Goal: Information Seeking & Learning: Understand process/instructions

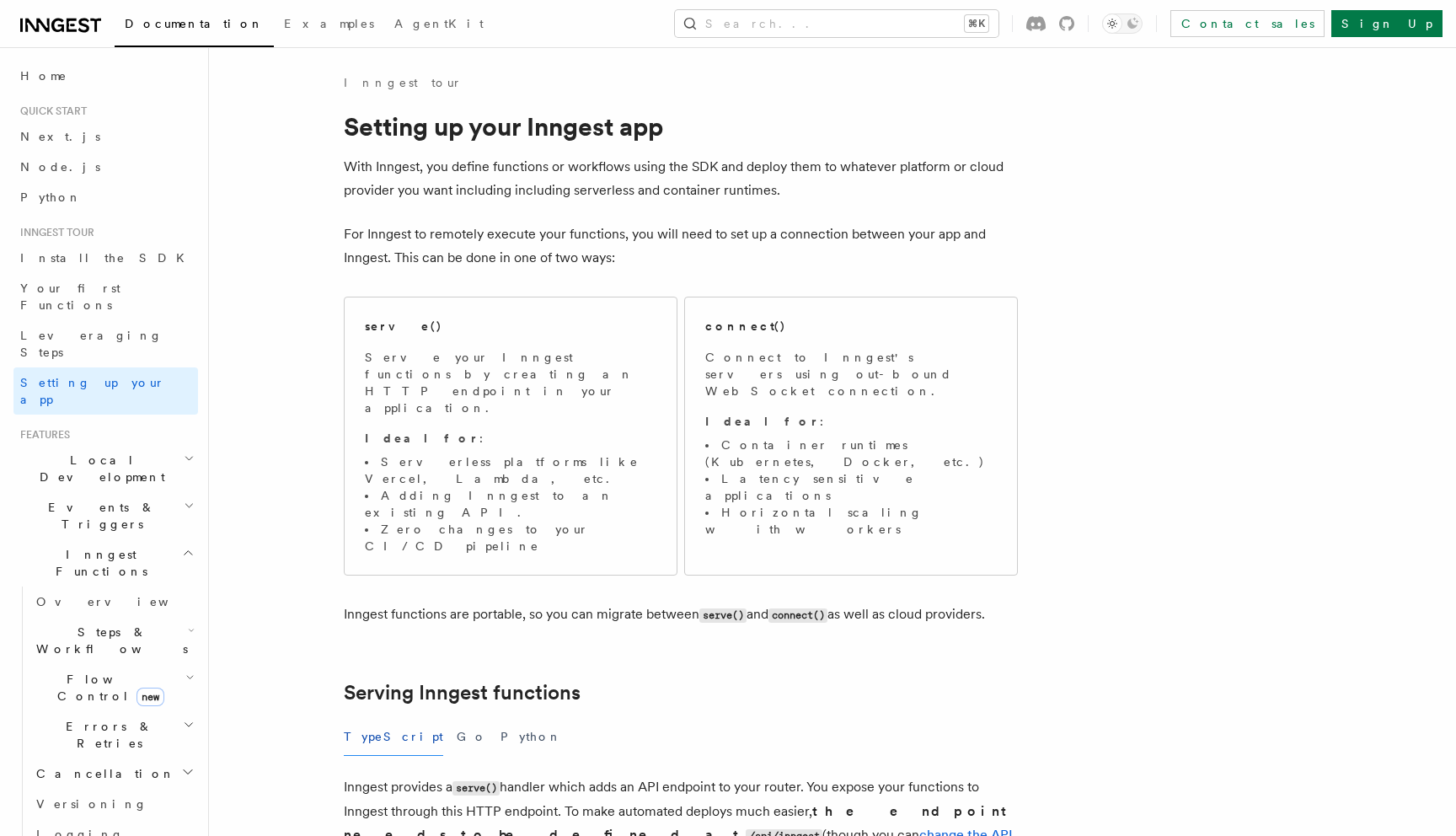
scroll to position [2134, 0]
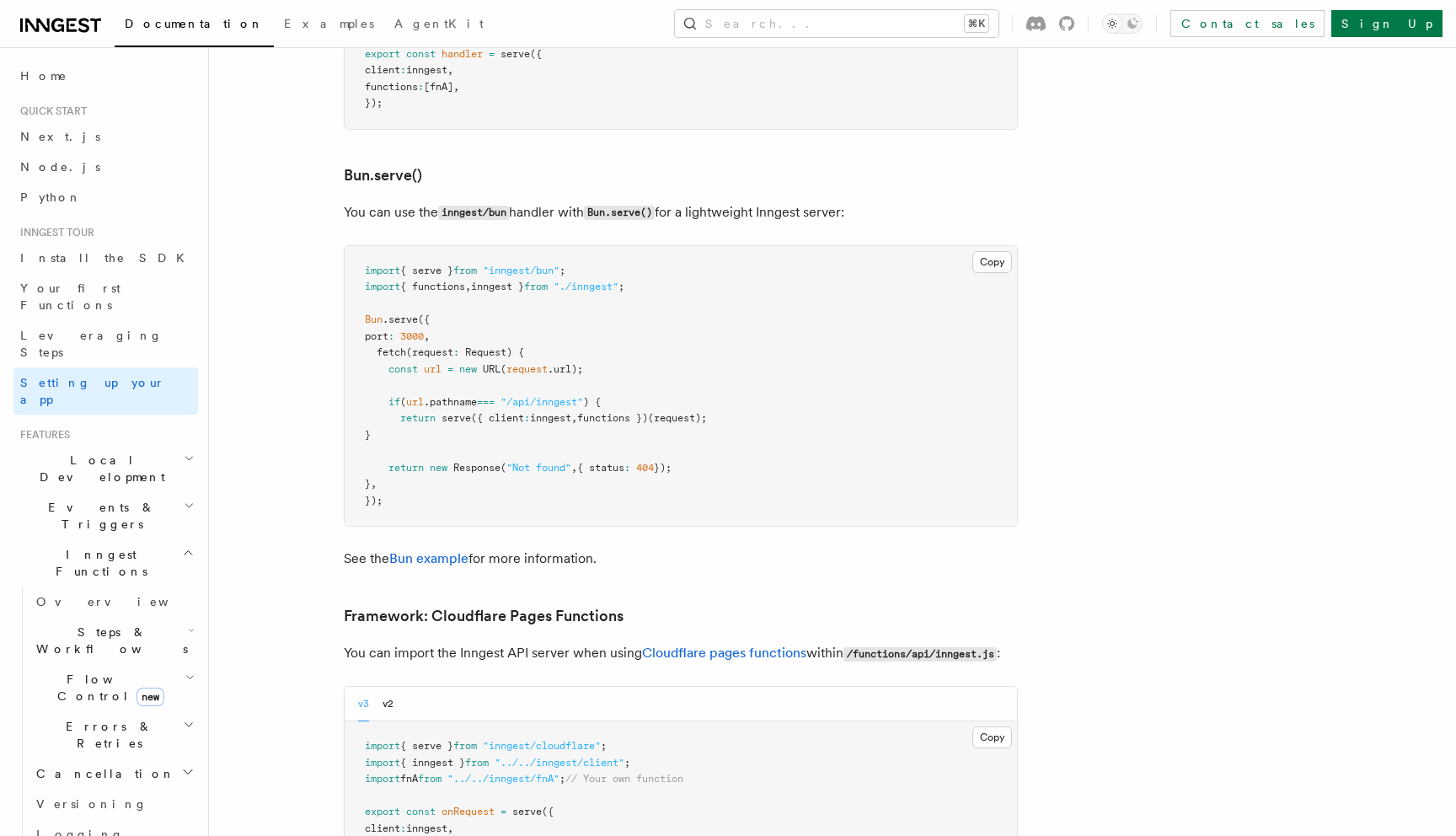
click at [442, 265] on span "{ serve }" at bounding box center [427, 270] width 53 height 12
copy code "import { serve } from "inngest/bun" ;"
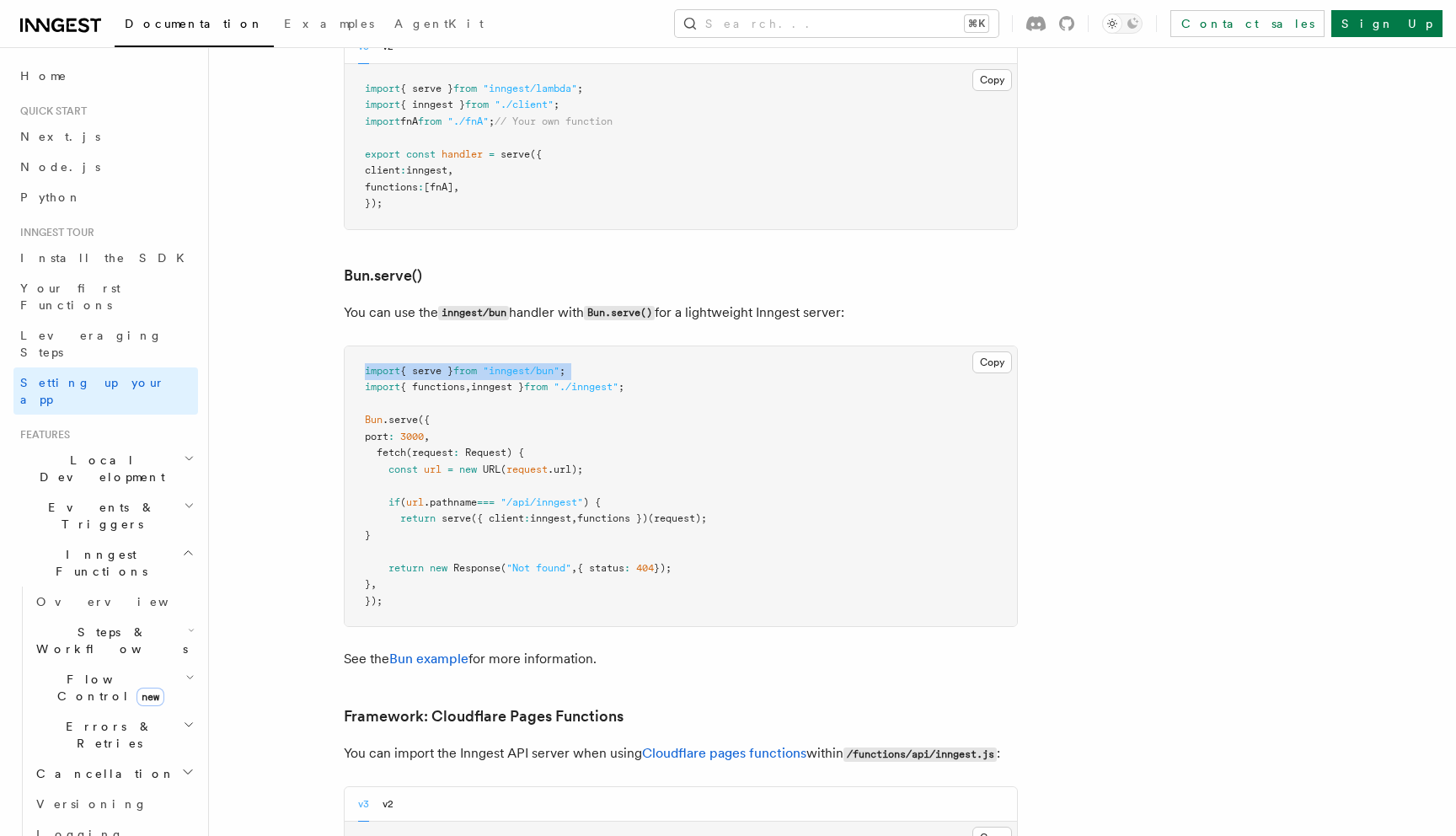
scroll to position [2028, 0]
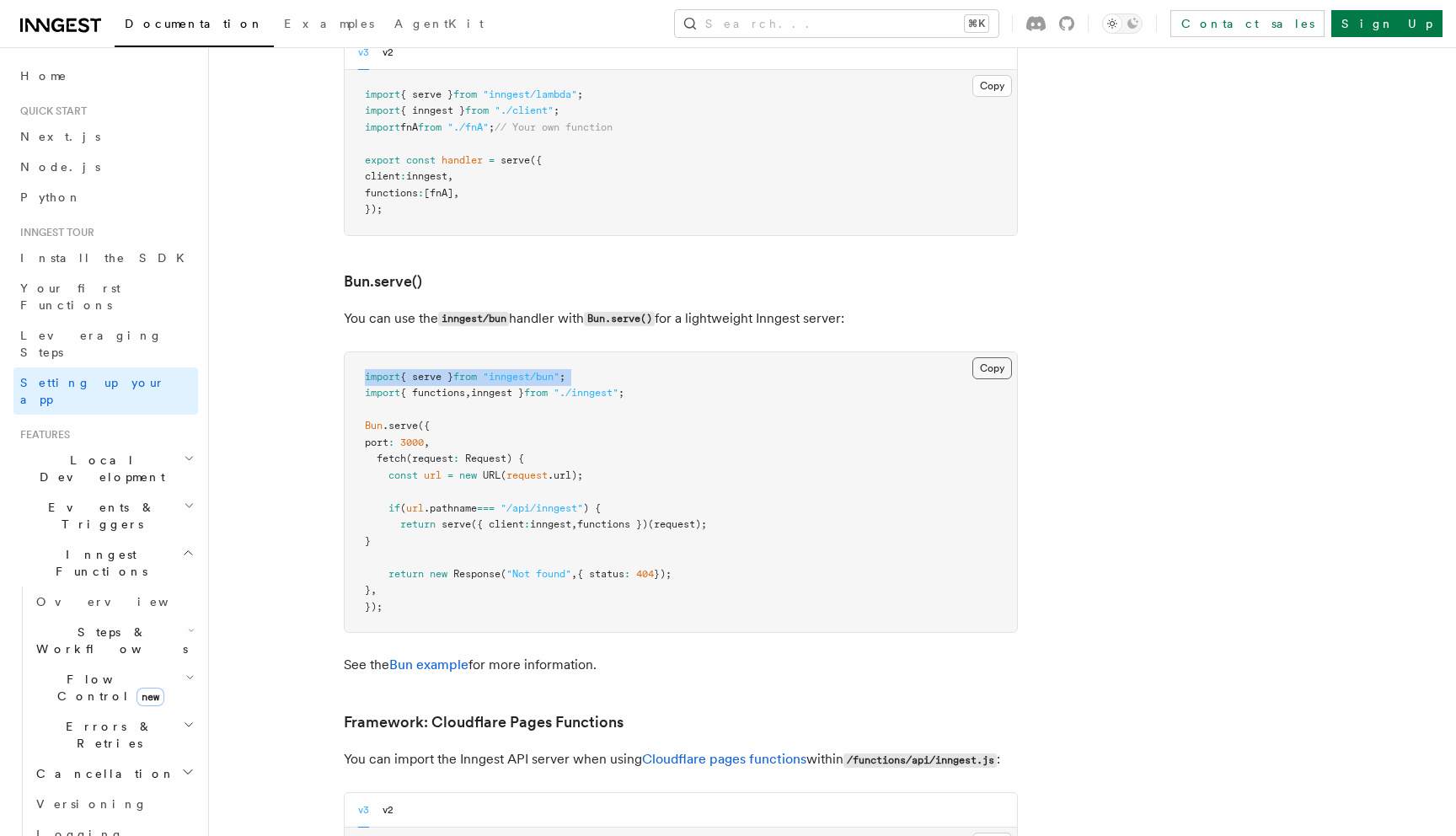
click at [1000, 358] on button "Copy Copied" at bounding box center [992, 368] width 40 height 22
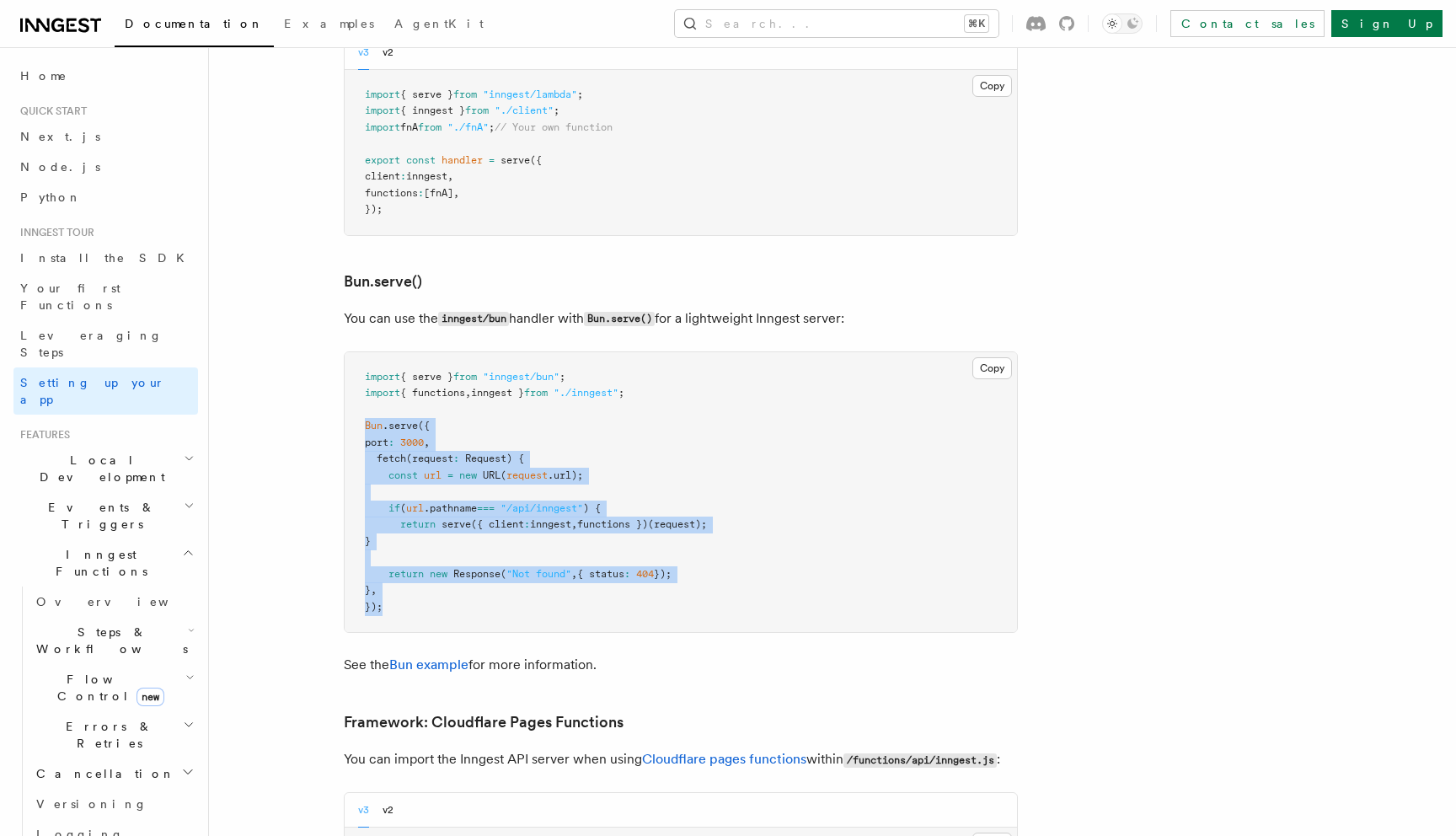
drag, startPoint x: 398, startPoint y: 527, endPoint x: 355, endPoint y: 342, distance: 189.9
click at [355, 352] on pre "import { serve } from "inngest/bun" ; import { functions , inngest } from "./in…" at bounding box center [681, 493] width 672 height 281
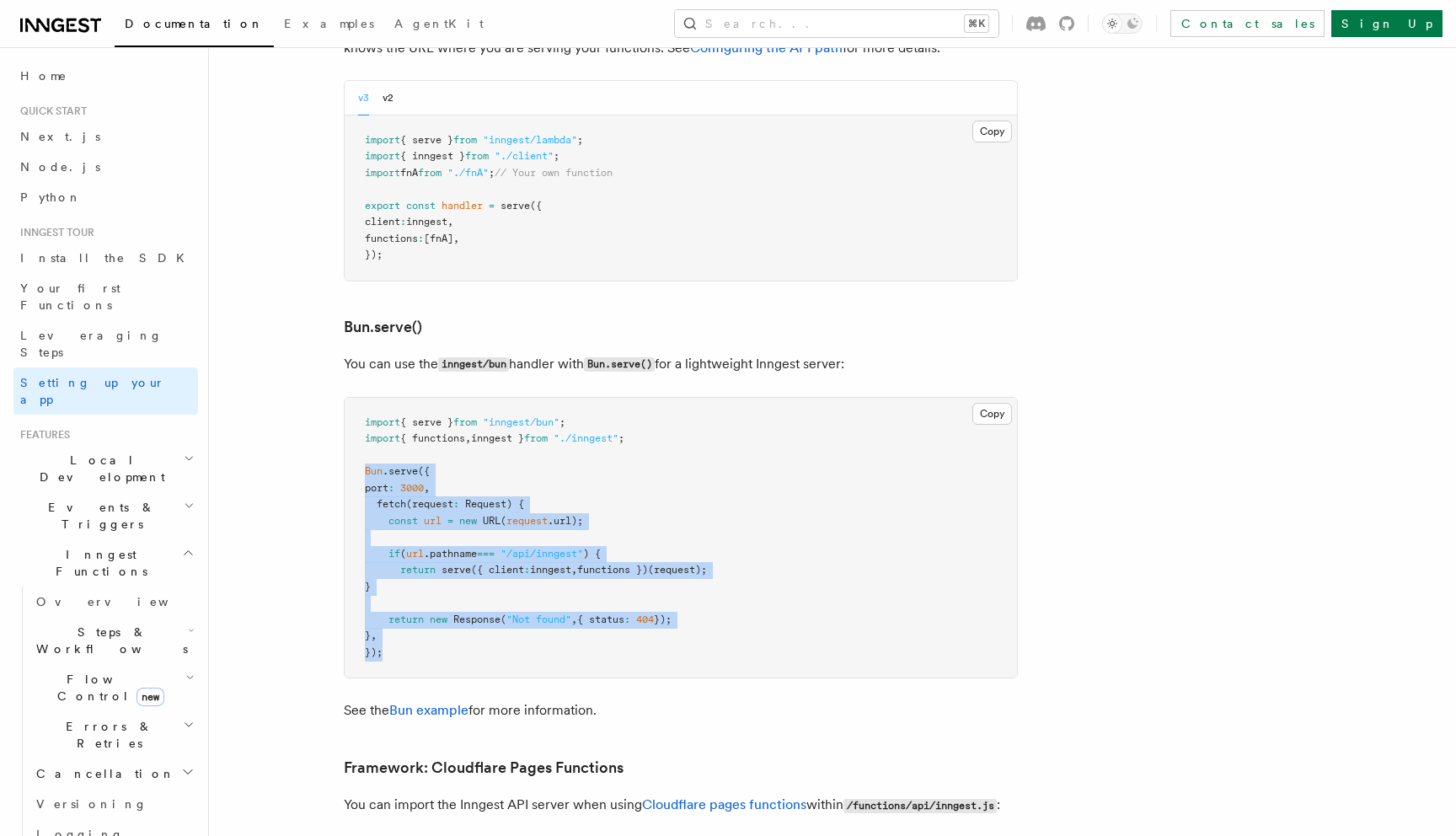
scroll to position [1991, 0]
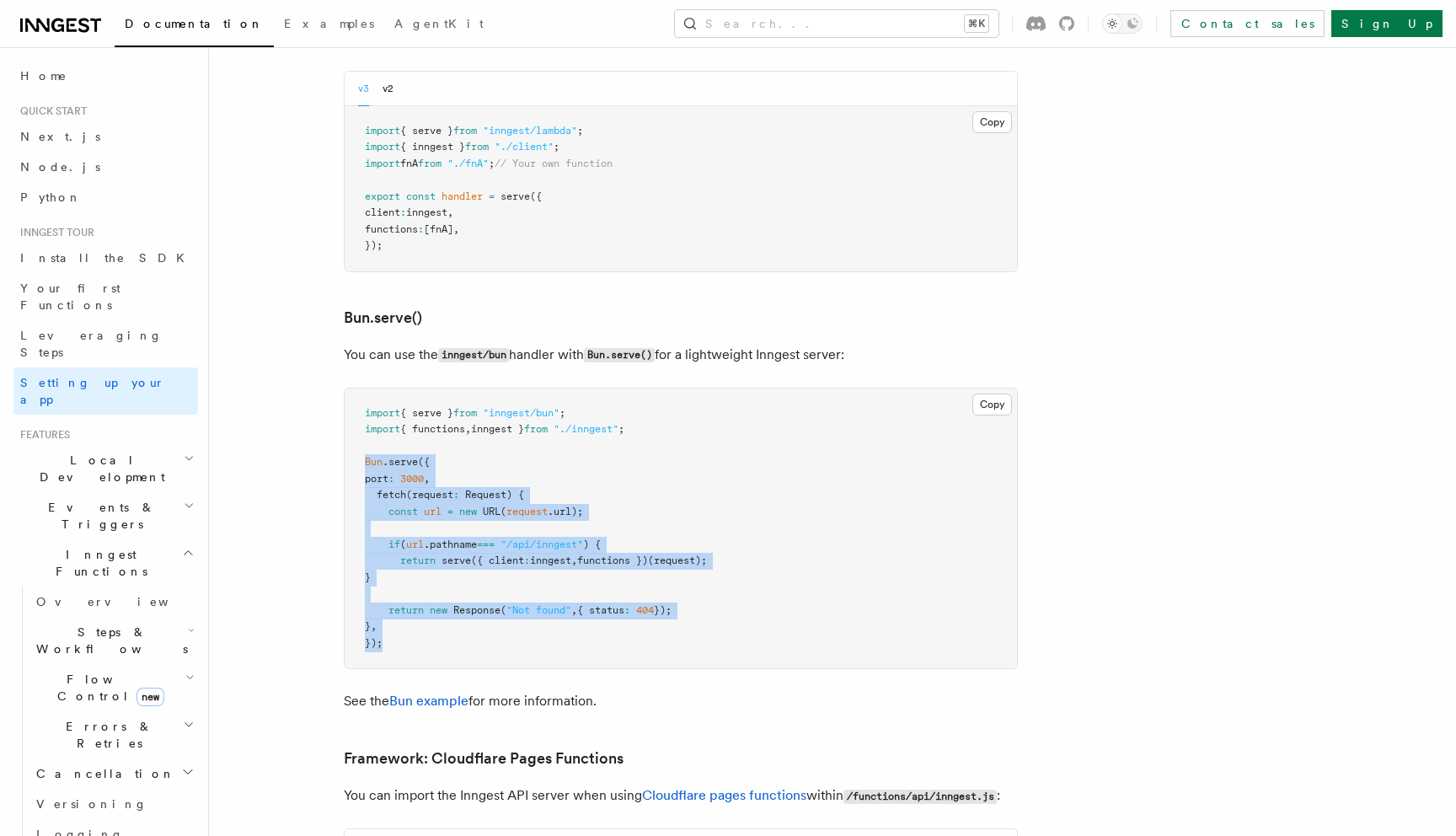
copy code "Bun .serve ({ port : 3000 , fetch (request : Request ) { const url = new URL ( …"
click at [658, 446] on pre "import { serve } from "inngest/bun" ; import { functions , inngest } from "./in…" at bounding box center [681, 529] width 672 height 281
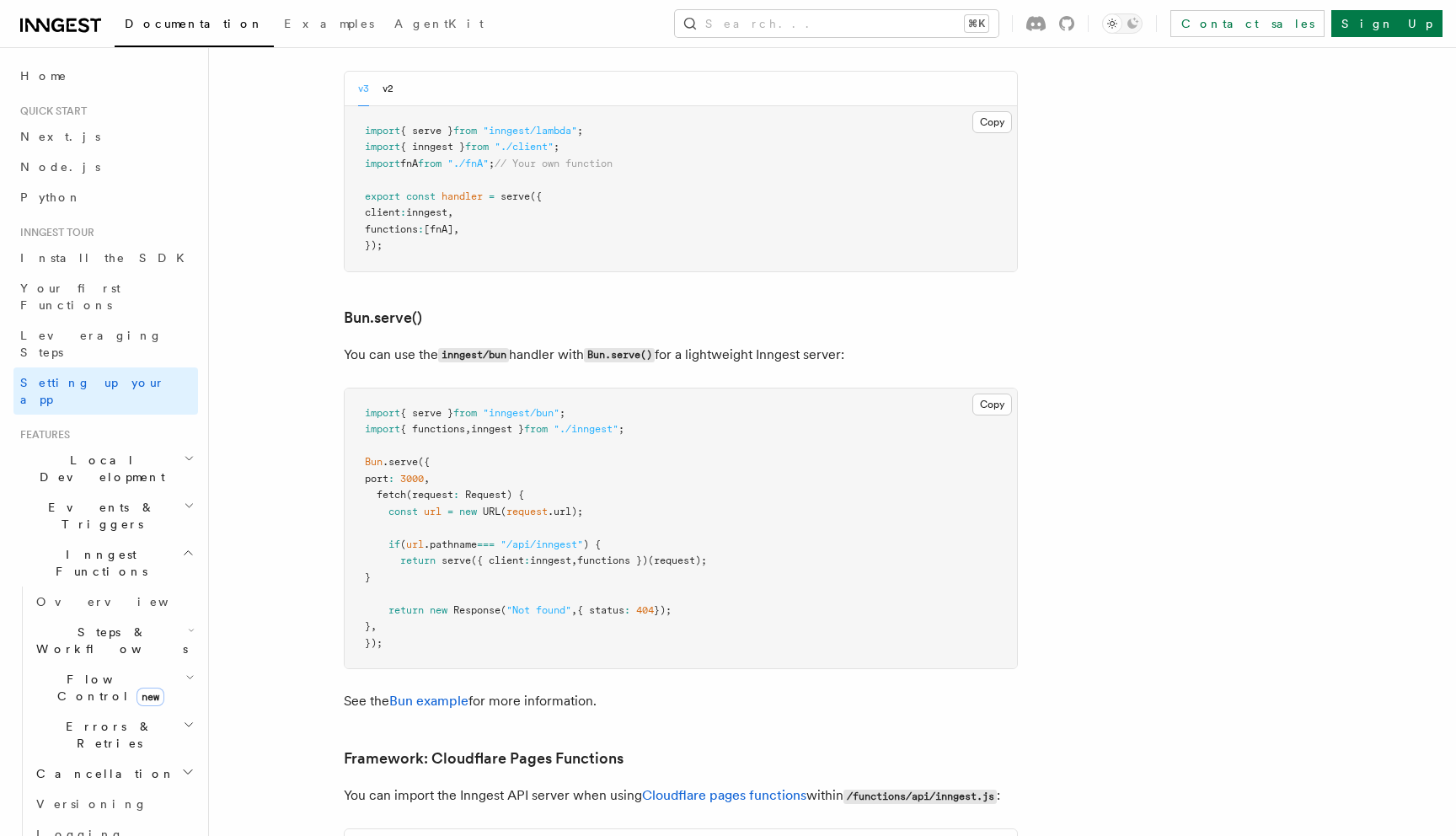
click at [452, 407] on span "{ serve }" at bounding box center [427, 413] width 53 height 12
copy code "import { serve } from "inngest/bun" ;"
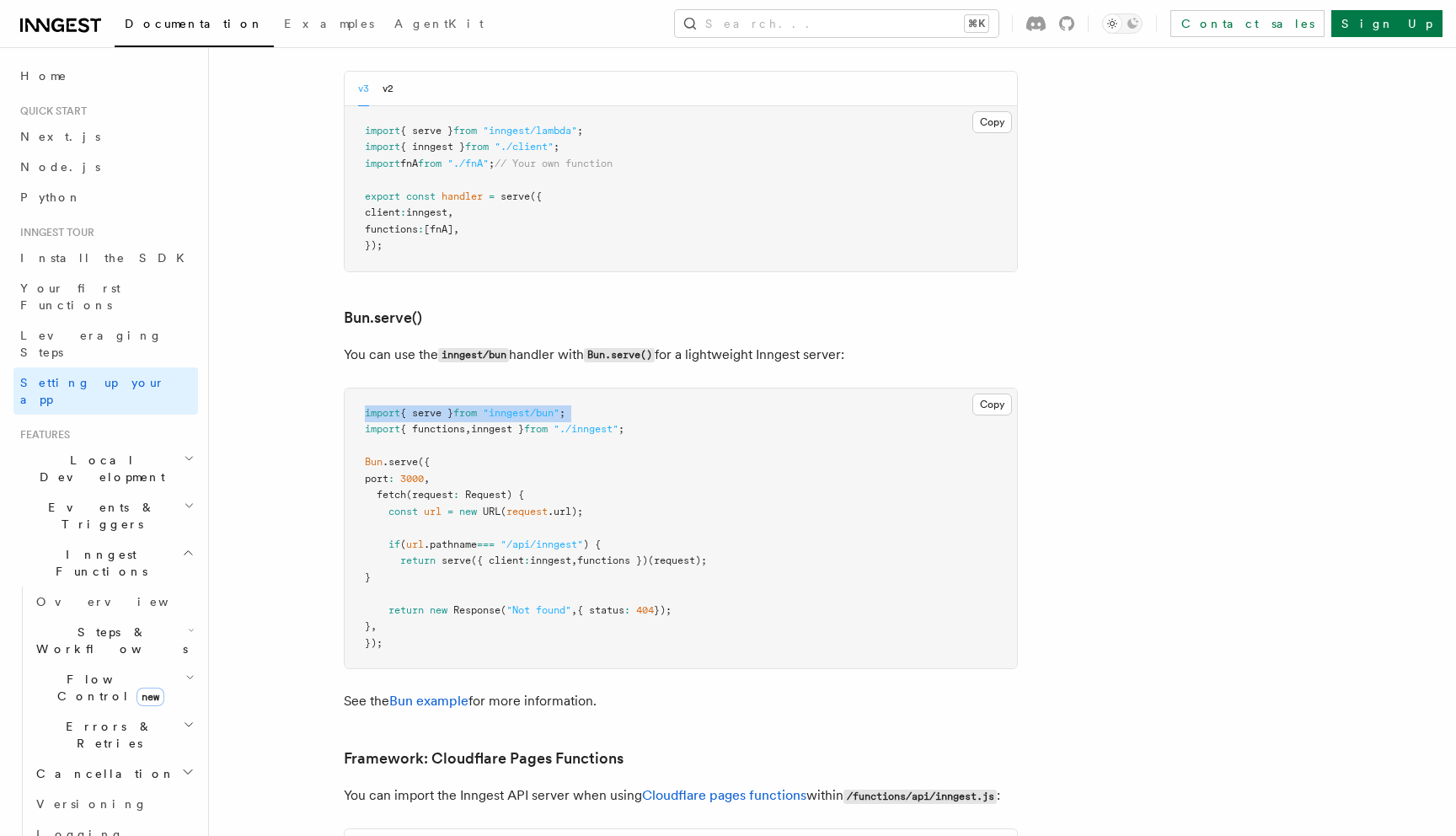
scroll to position [1907, 0]
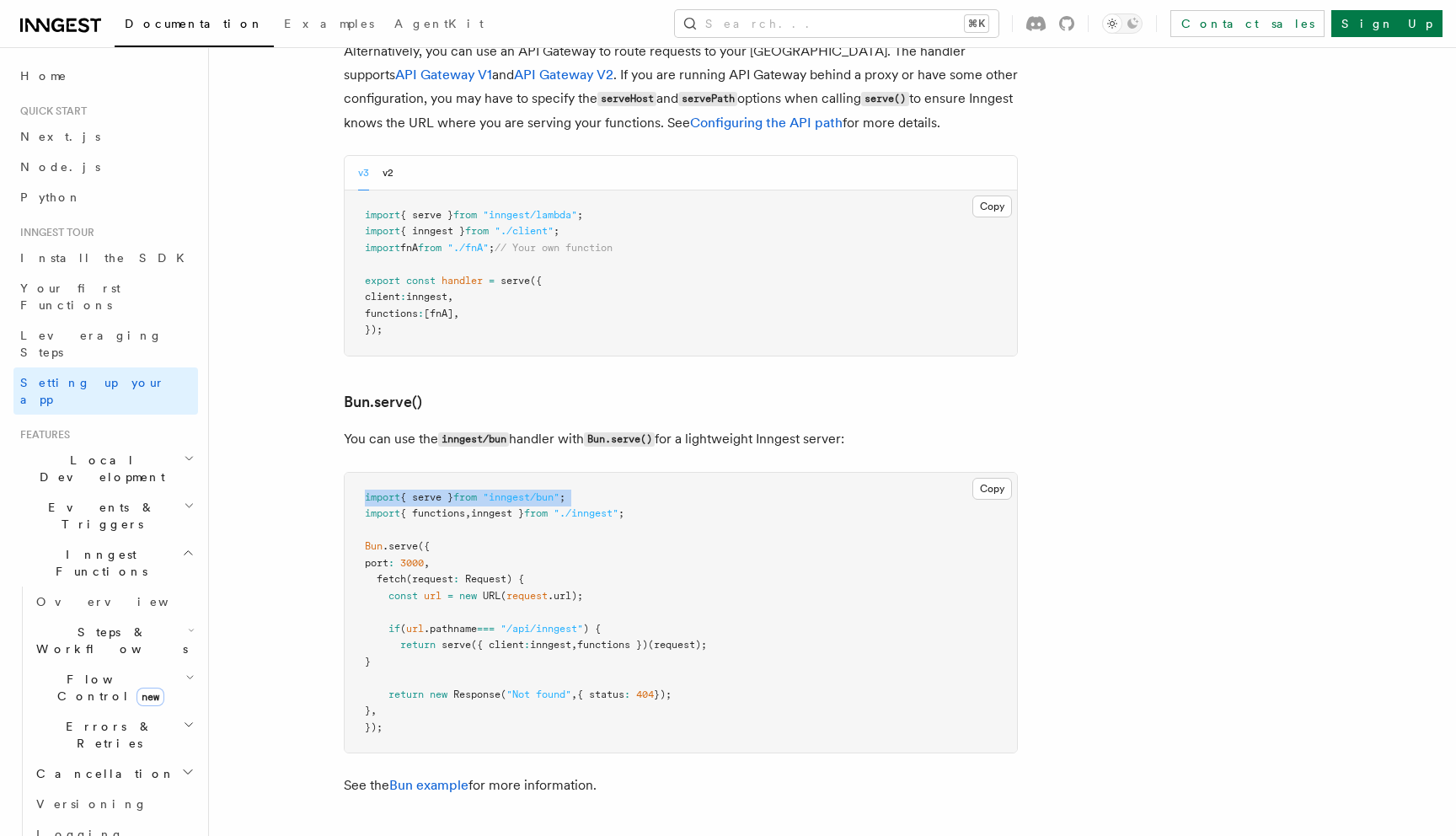
copy code "import { serve } from "inngest/bun" ;"
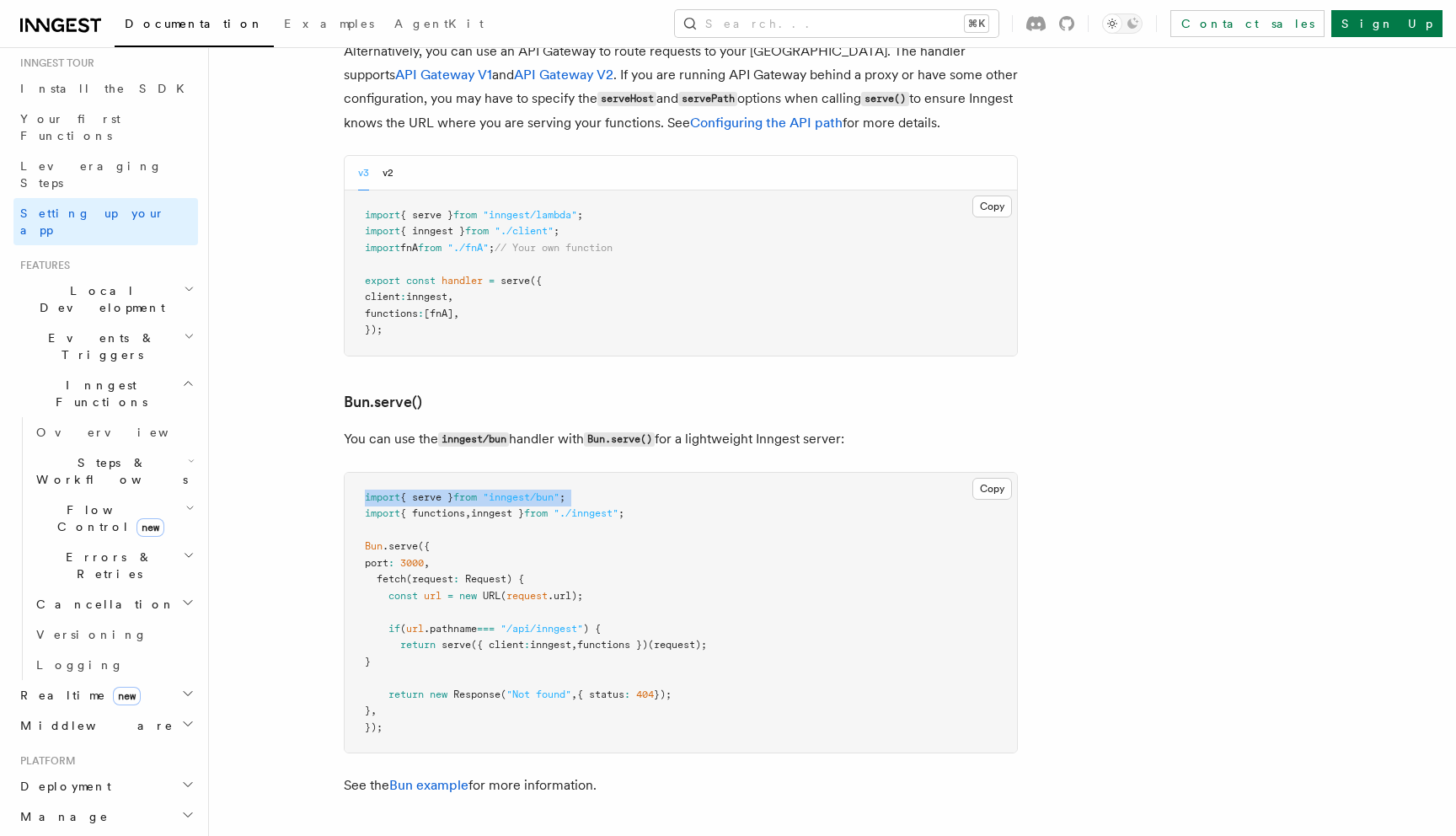
scroll to position [251, 0]
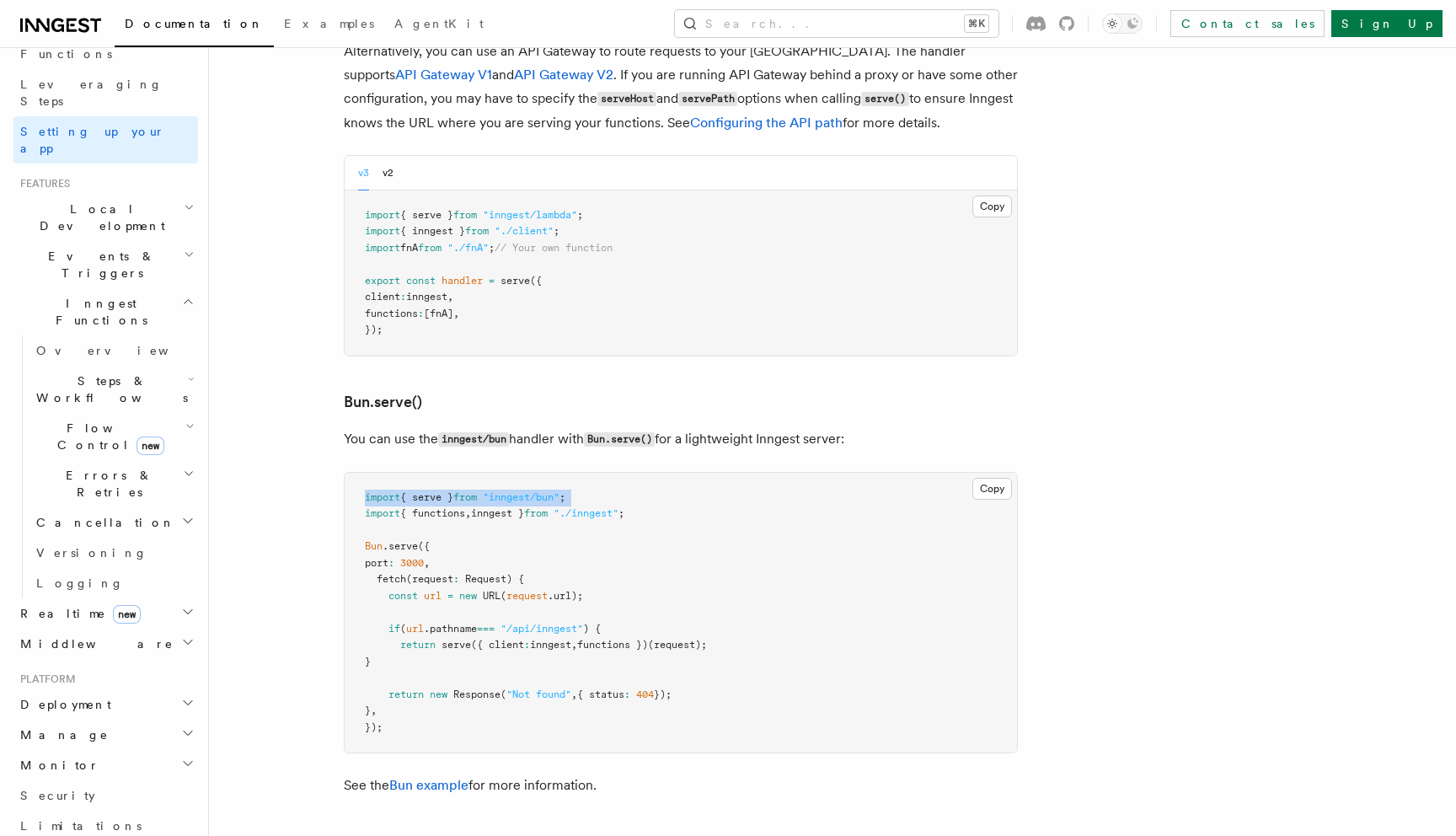
click at [87, 629] on h2 "Middleware" at bounding box center [105, 644] width 184 height 30
click at [133, 599] on h2 "Realtime new" at bounding box center [105, 614] width 184 height 30
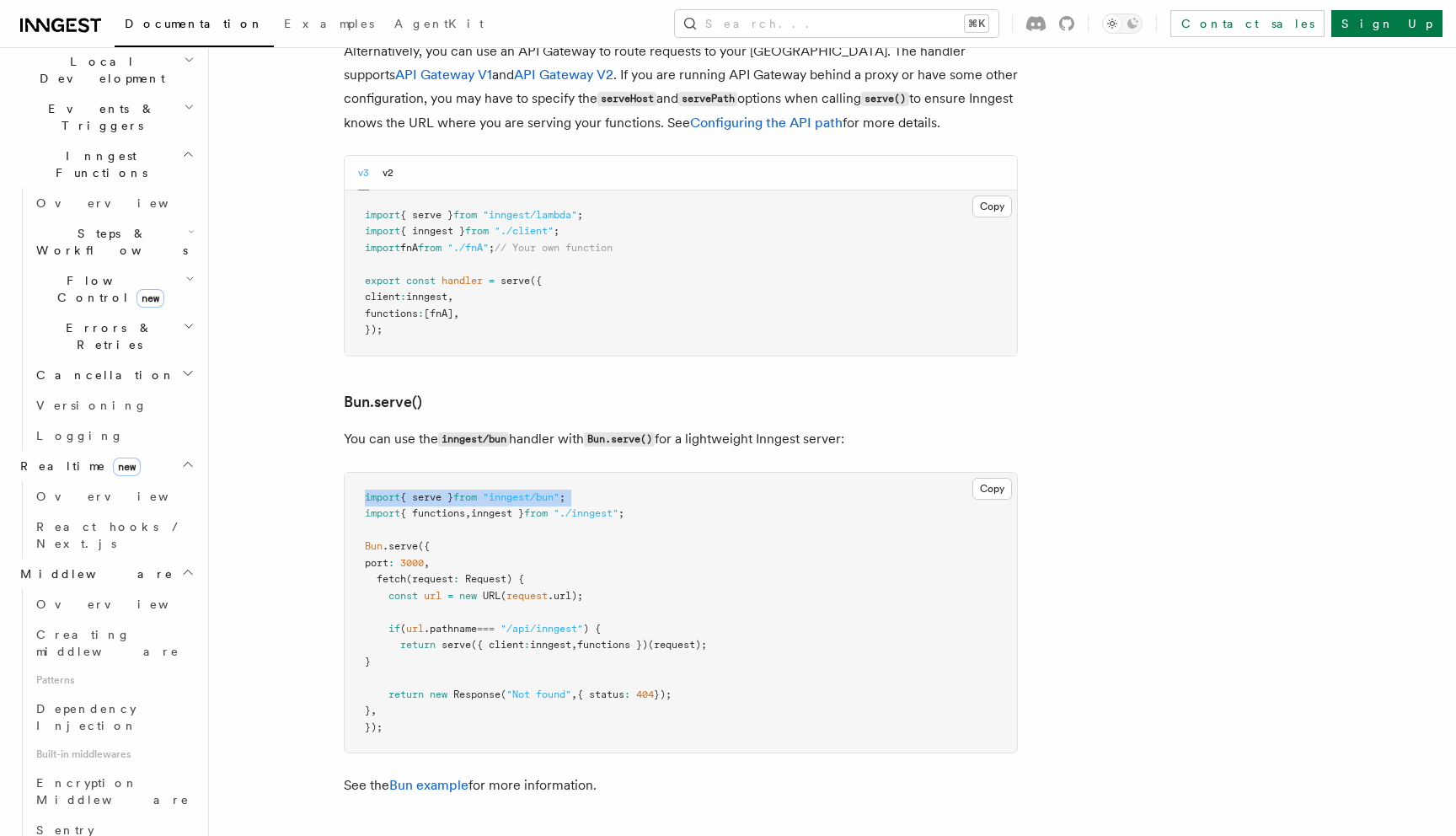
scroll to position [425, 0]
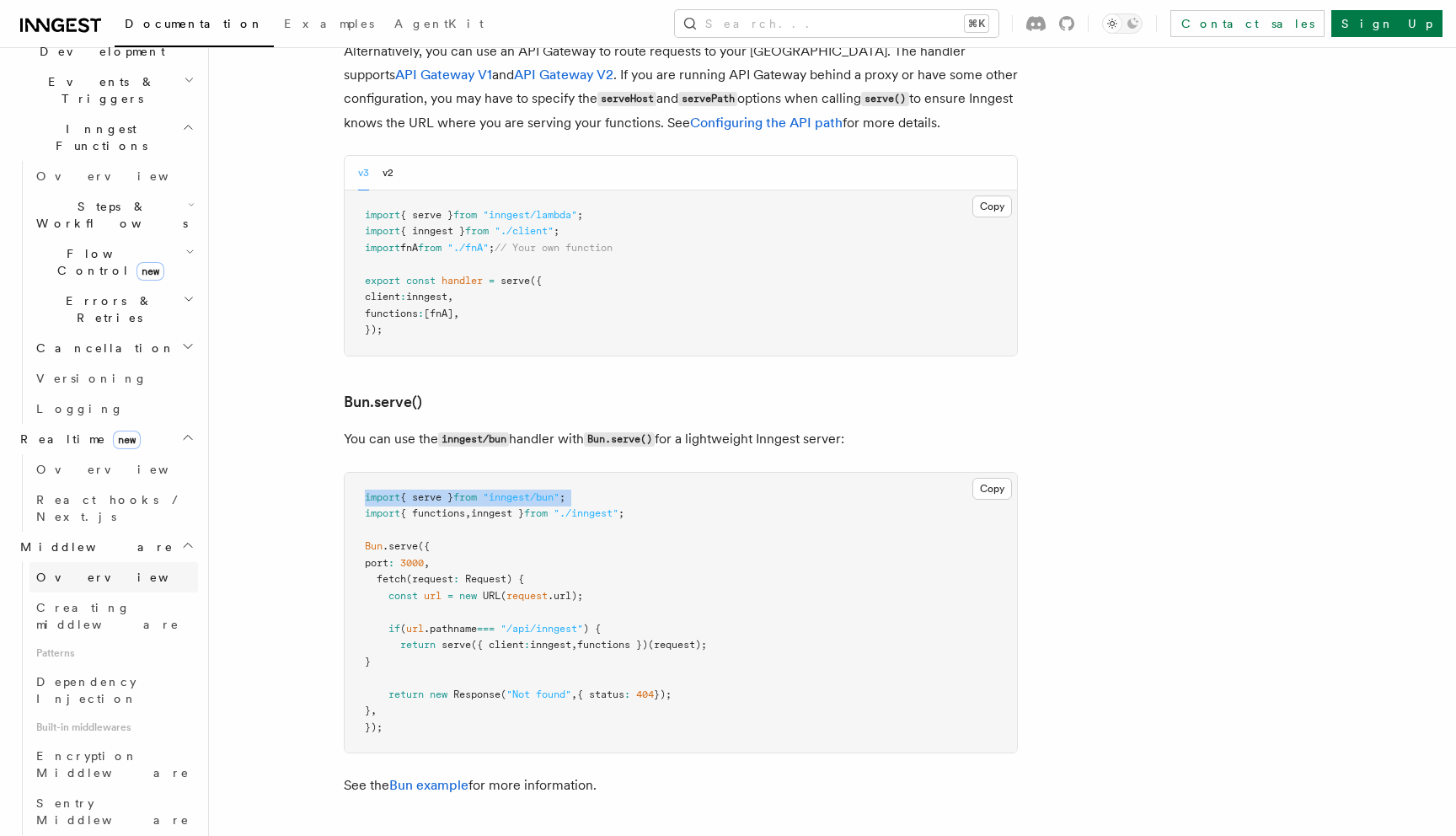
click at [91, 562] on link "Overview" at bounding box center [113, 577] width 168 height 30
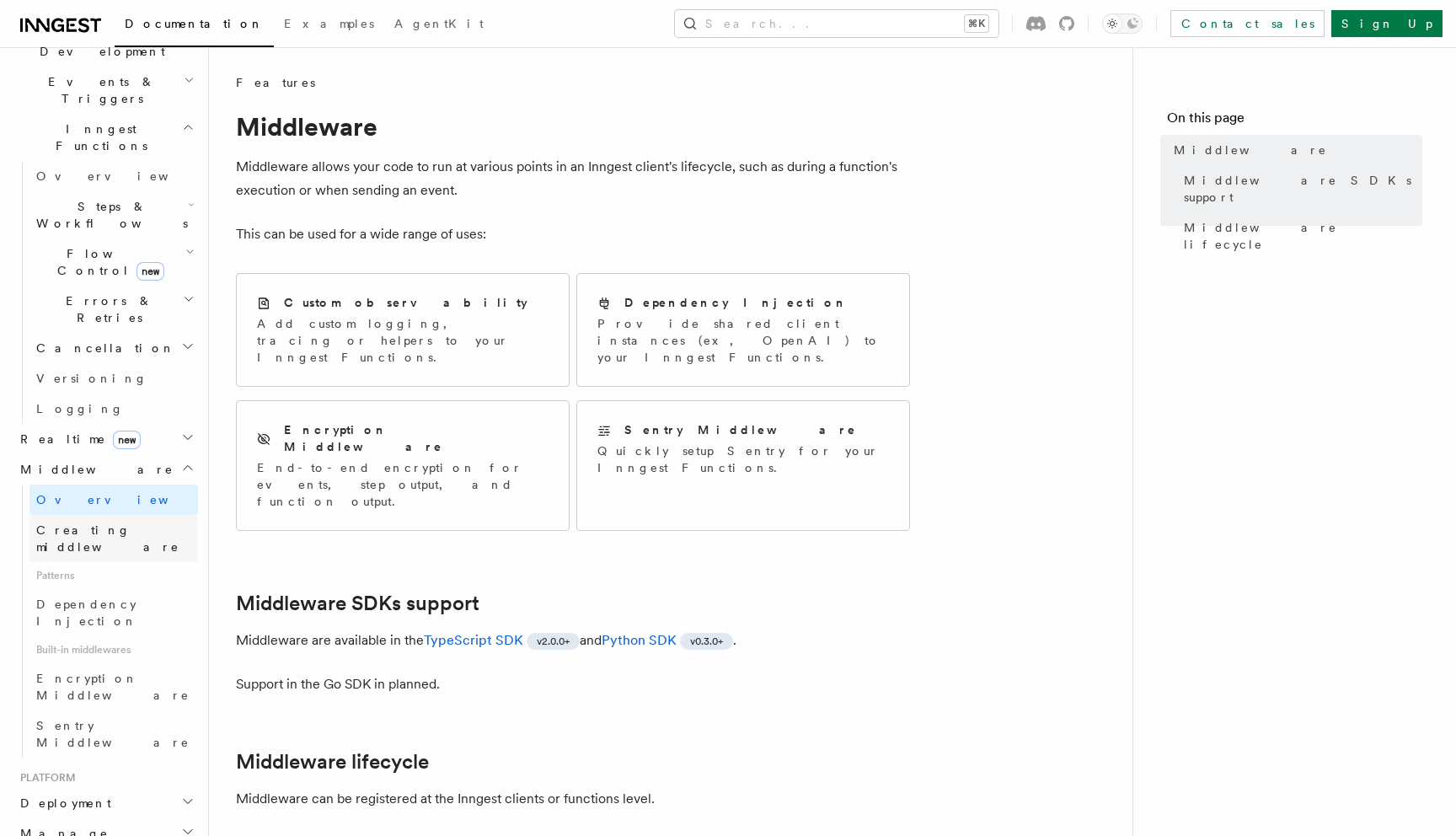
click at [93, 515] on link "Creating middleware" at bounding box center [113, 538] width 168 height 47
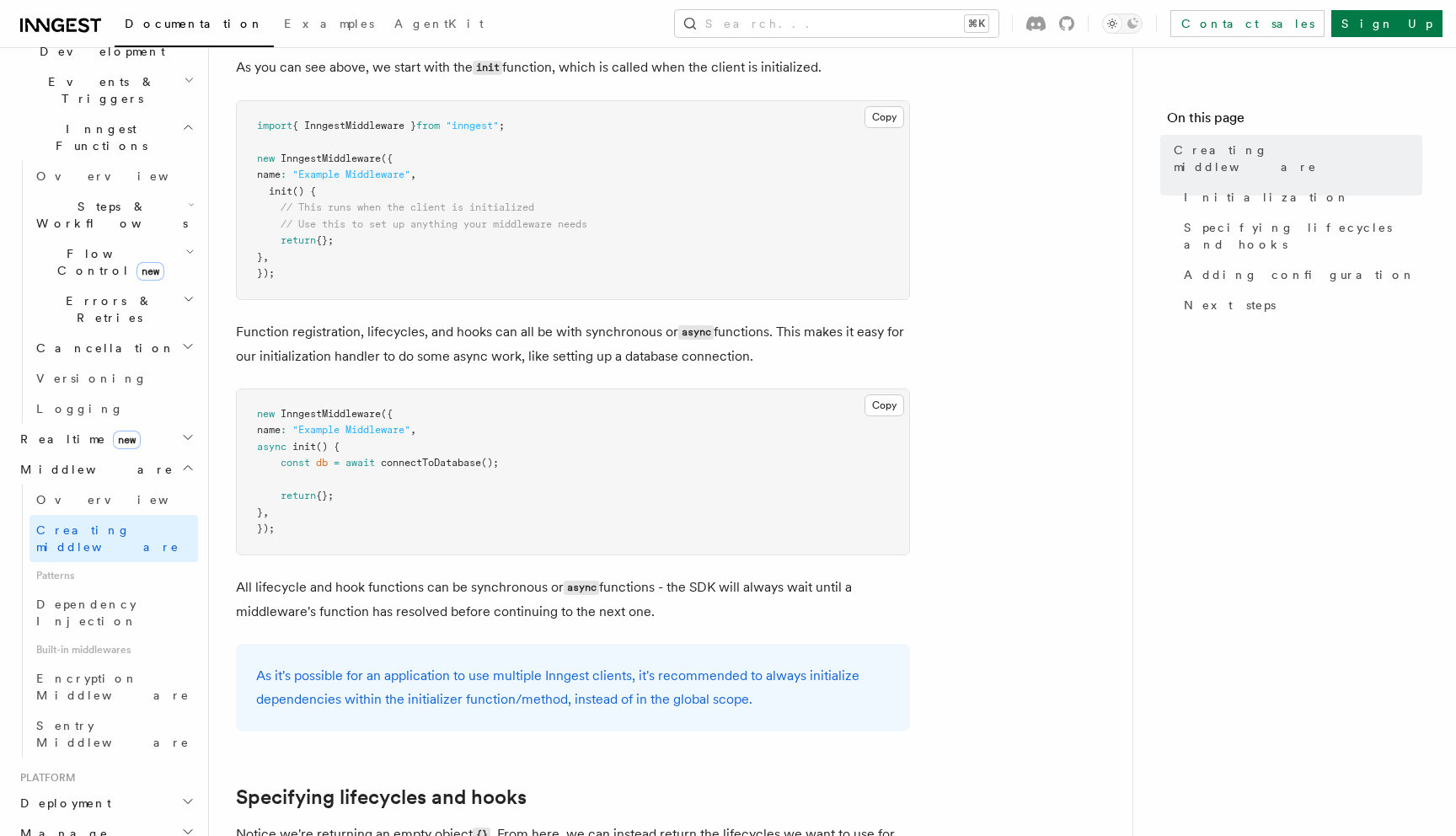
scroll to position [676, 0]
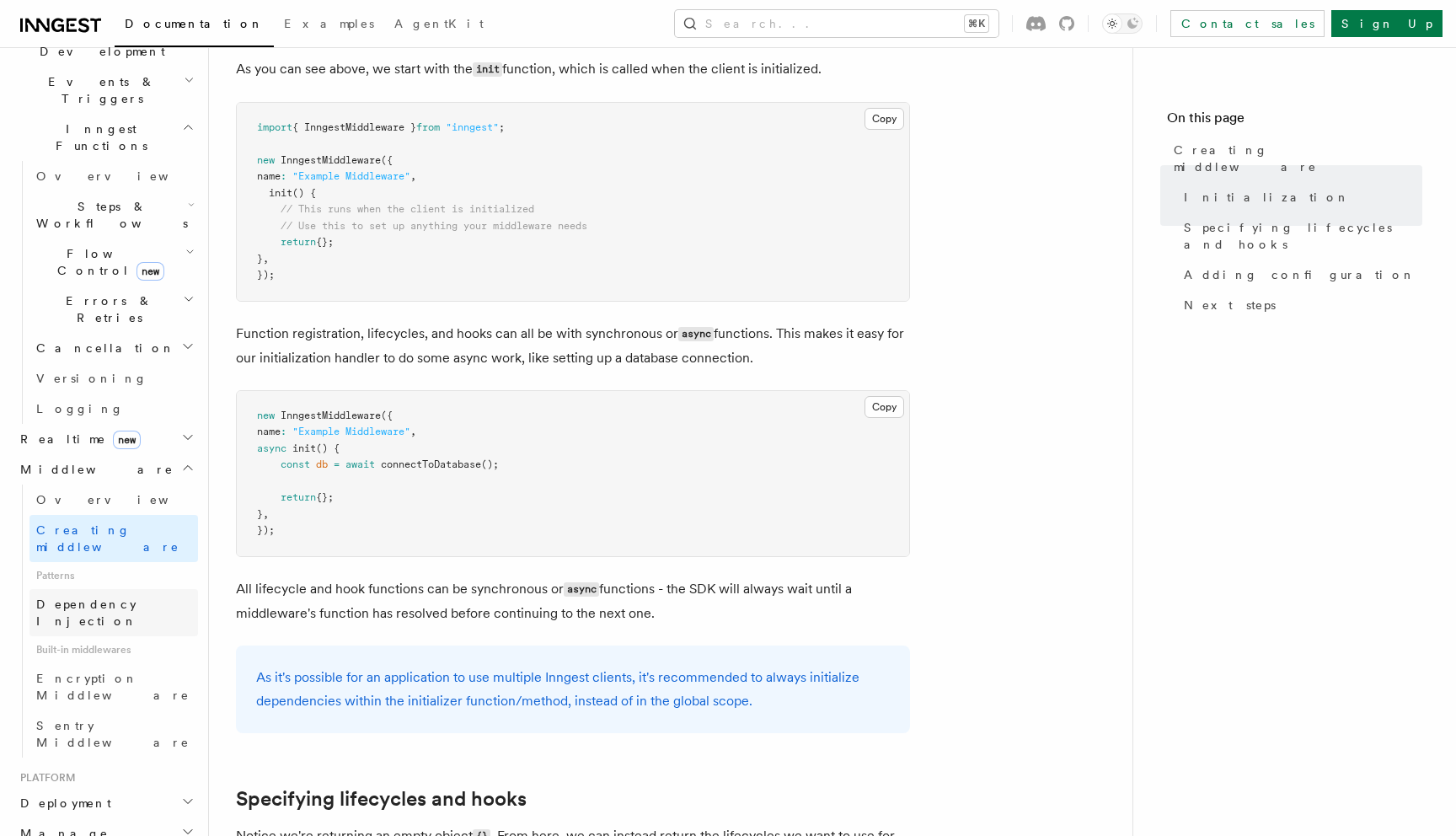
click at [71, 598] on span "Dependency Injection" at bounding box center [87, 613] width 101 height 30
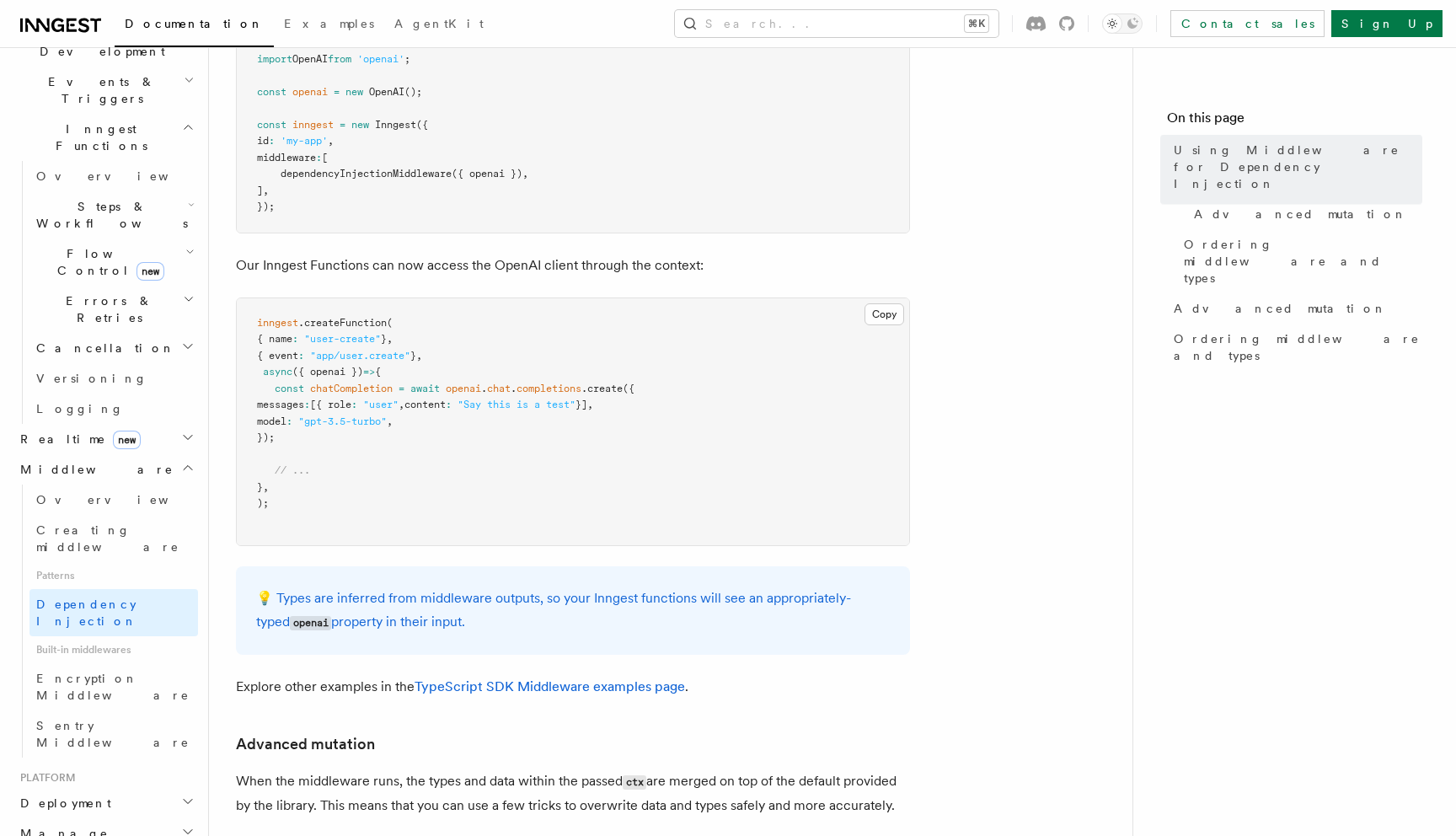
scroll to position [409, 0]
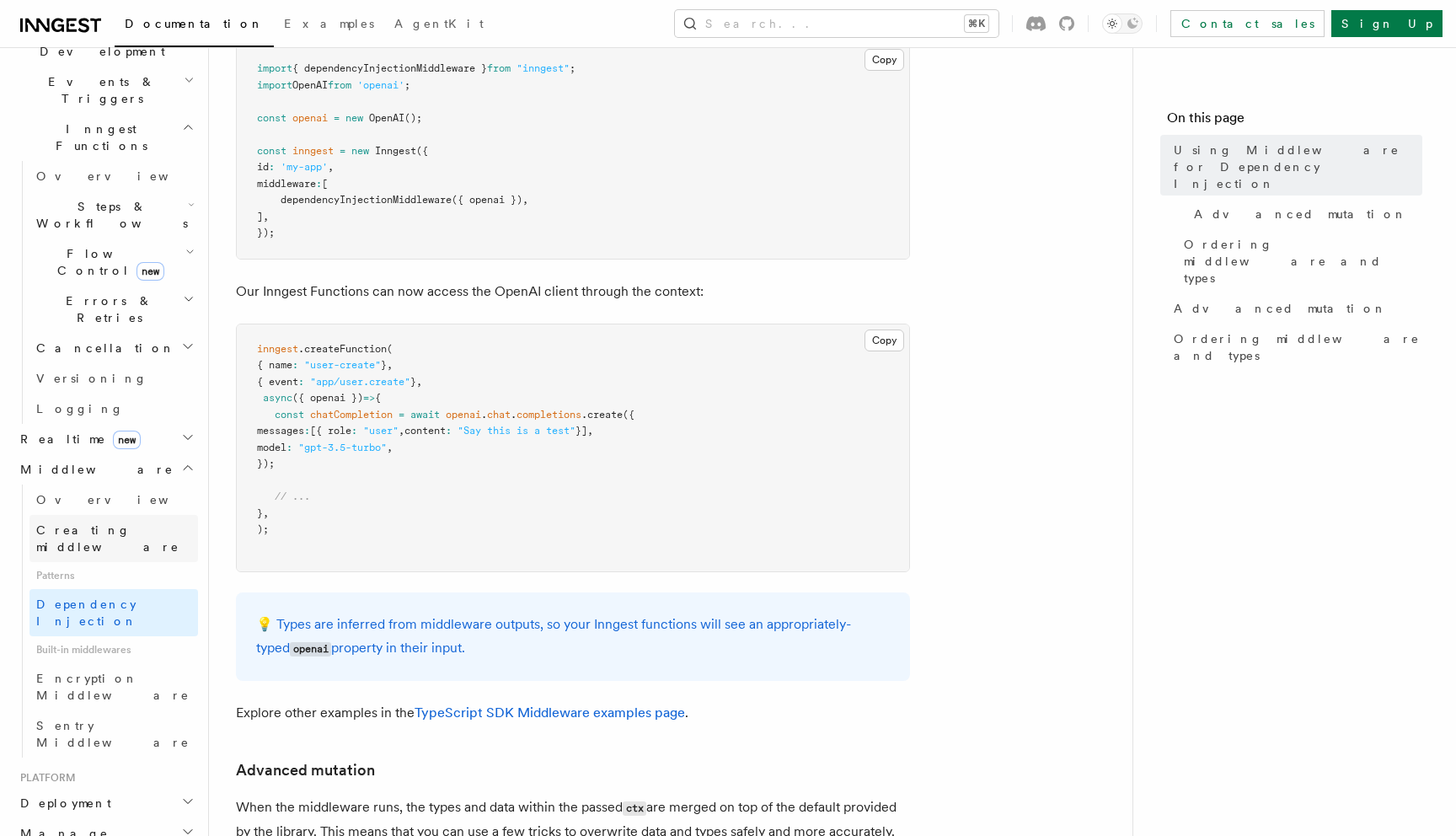
click at [75, 523] on span "Creating middleware" at bounding box center [108, 538] width 143 height 30
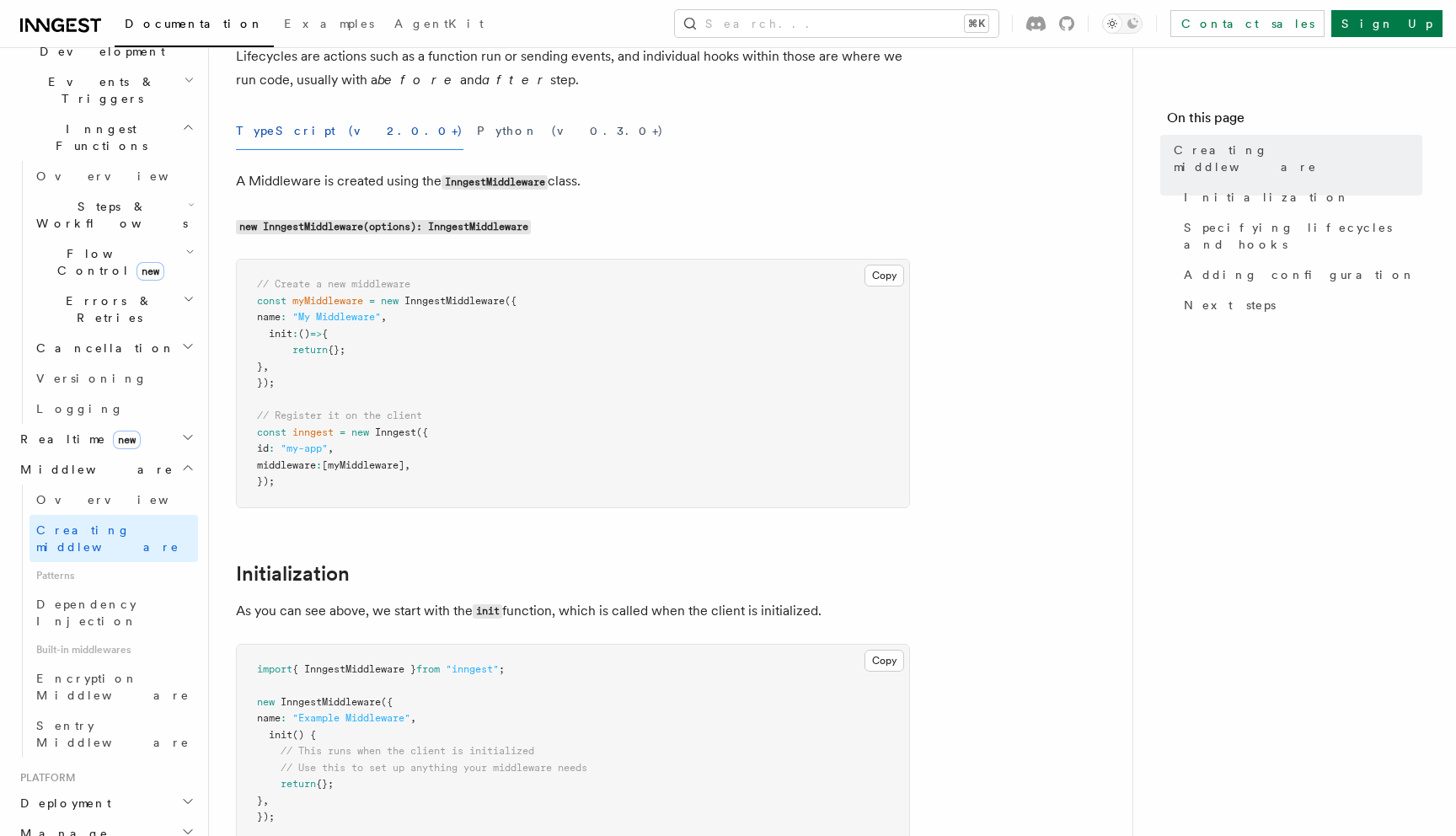
scroll to position [113, 0]
